Goal: Information Seeking & Learning: Understand process/instructions

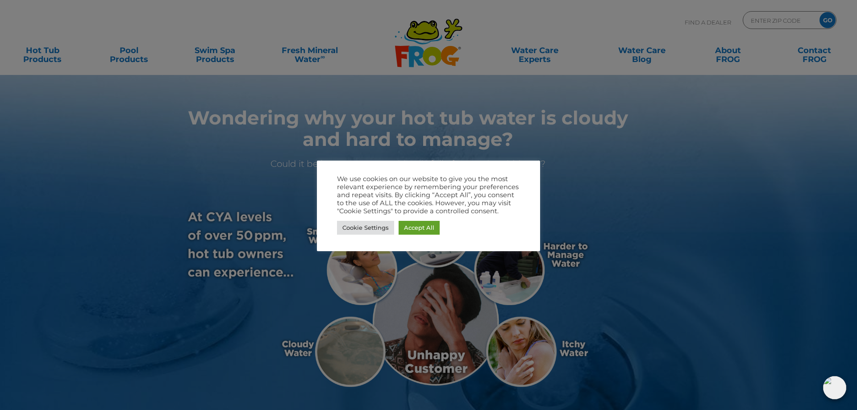
drag, startPoint x: 552, startPoint y: 301, endPoint x: 583, endPoint y: 288, distance: 33.8
click at [564, 297] on div at bounding box center [428, 205] width 857 height 410
click at [421, 276] on div at bounding box center [428, 205] width 857 height 410
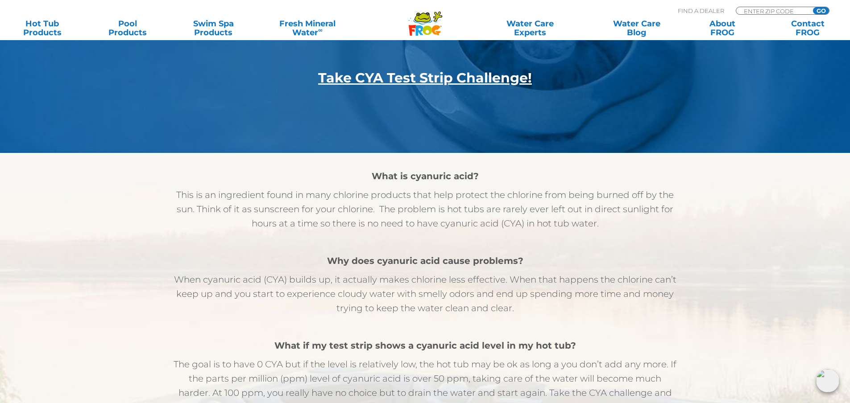
scroll to position [342, 0]
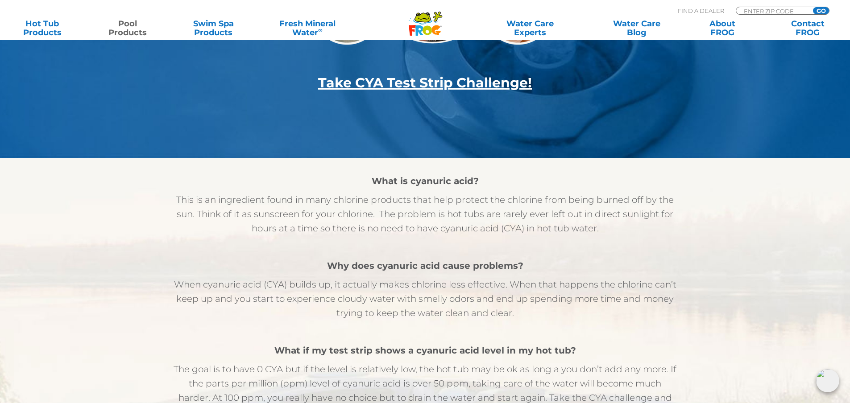
click at [120, 23] on link "Pool Products" at bounding box center [128, 28] width 66 height 18
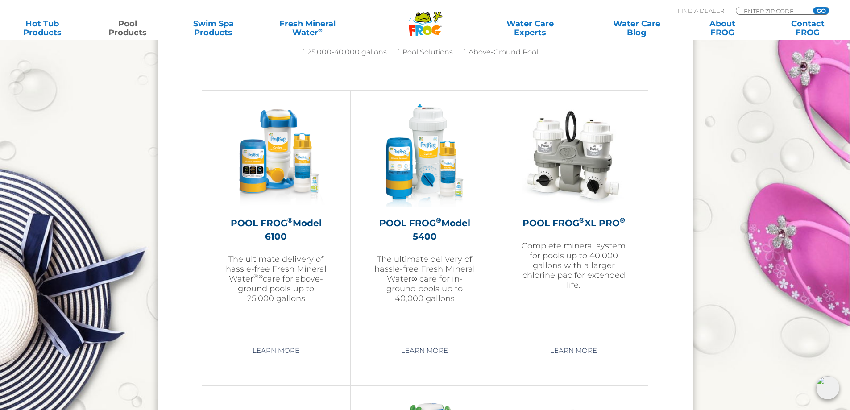
scroll to position [1245, 0]
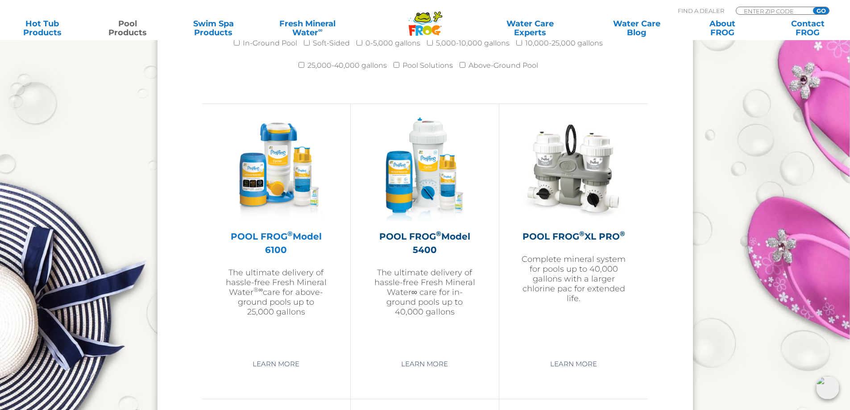
click at [294, 234] on h2 "POOL FROG ® Model 6100" at bounding box center [276, 243] width 104 height 27
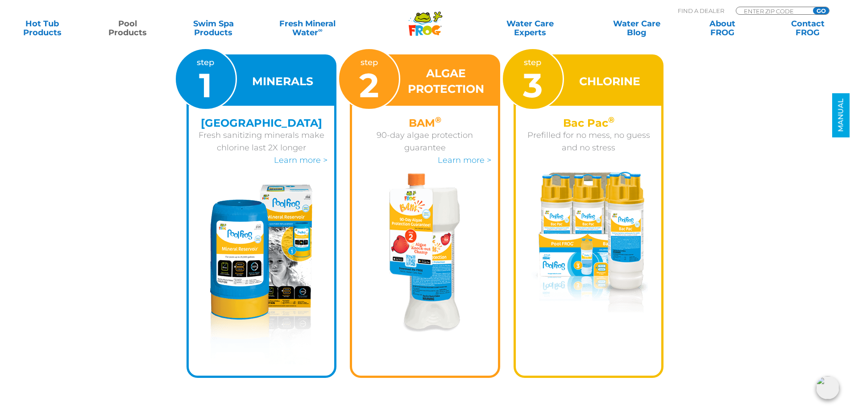
scroll to position [1277, 0]
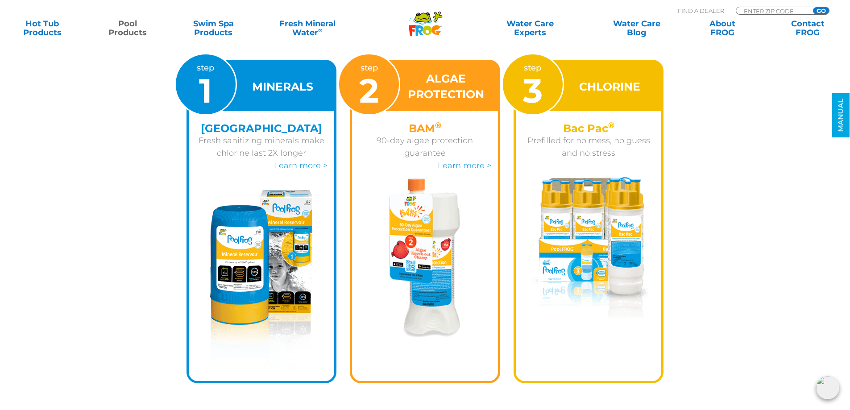
click at [605, 233] on img at bounding box center [589, 247] width 118 height 141
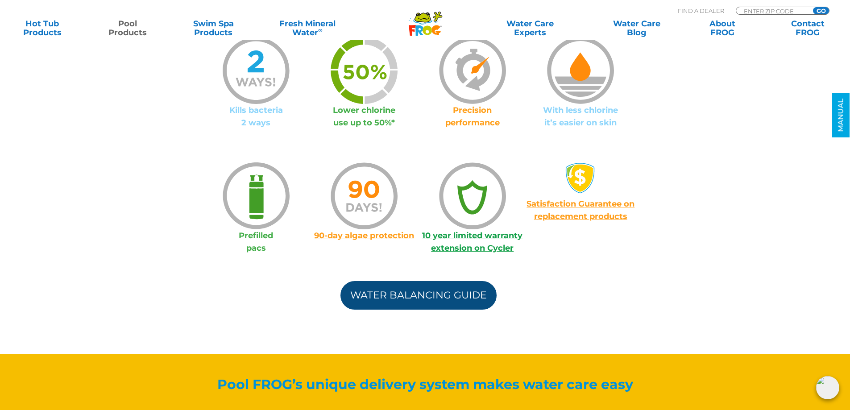
scroll to position [712, 0]
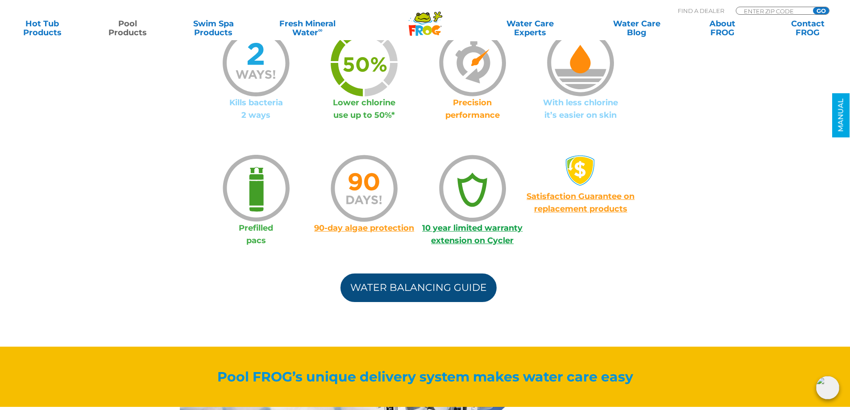
click at [418, 282] on link "Water Balancing Guide" at bounding box center [418, 288] width 156 height 29
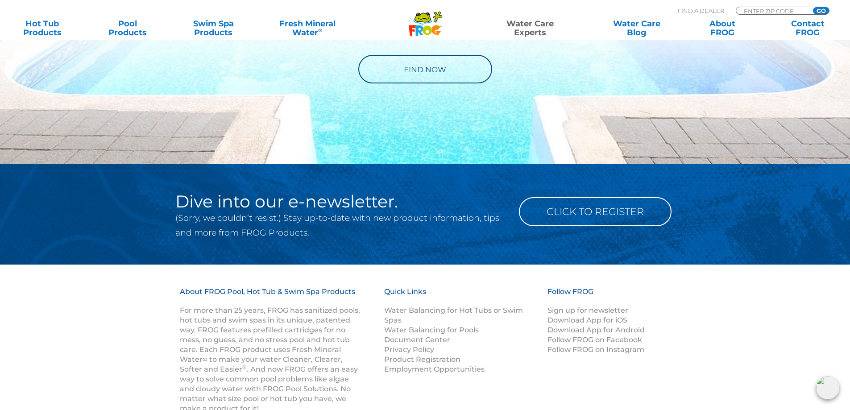
scroll to position [1041, 0]
